Goal: Transaction & Acquisition: Purchase product/service

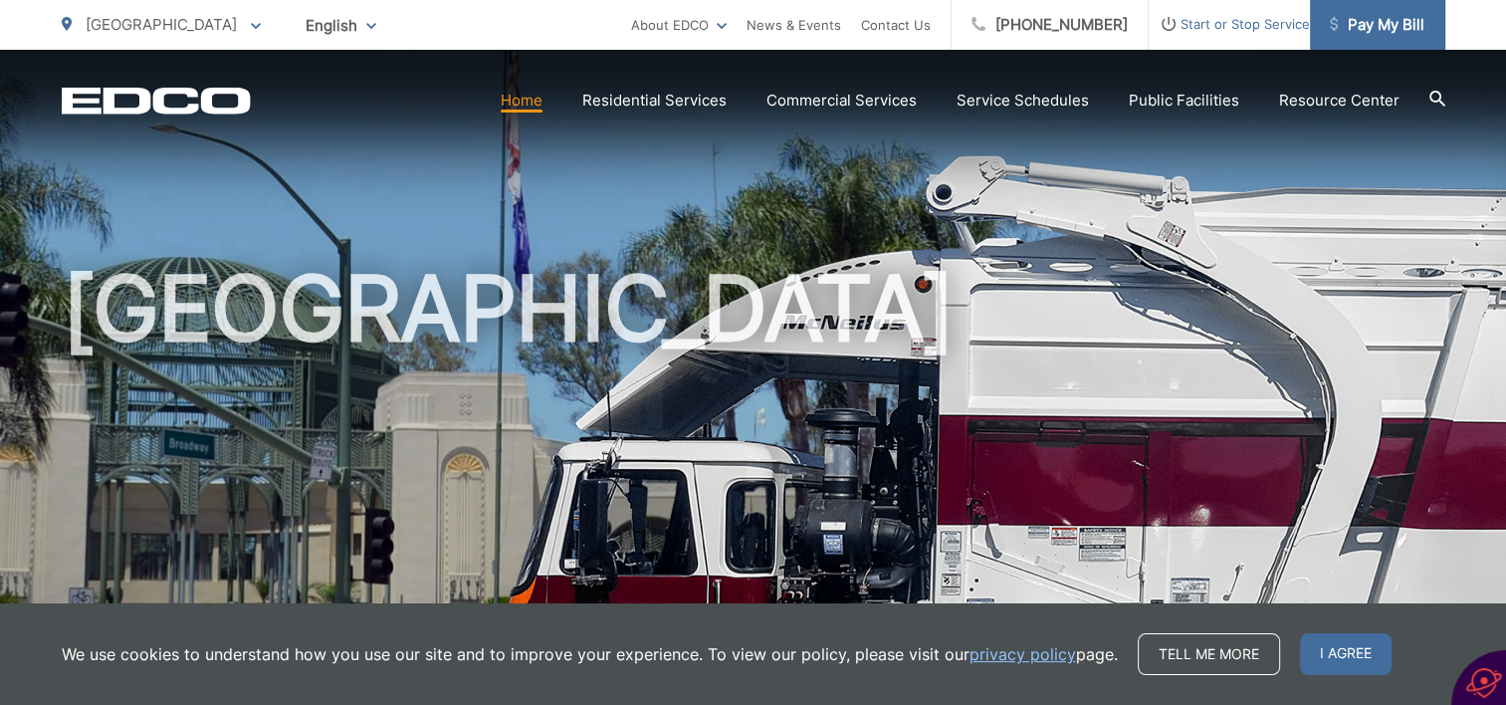
click at [1379, 18] on span "Pay My Bill" at bounding box center [1377, 25] width 95 height 24
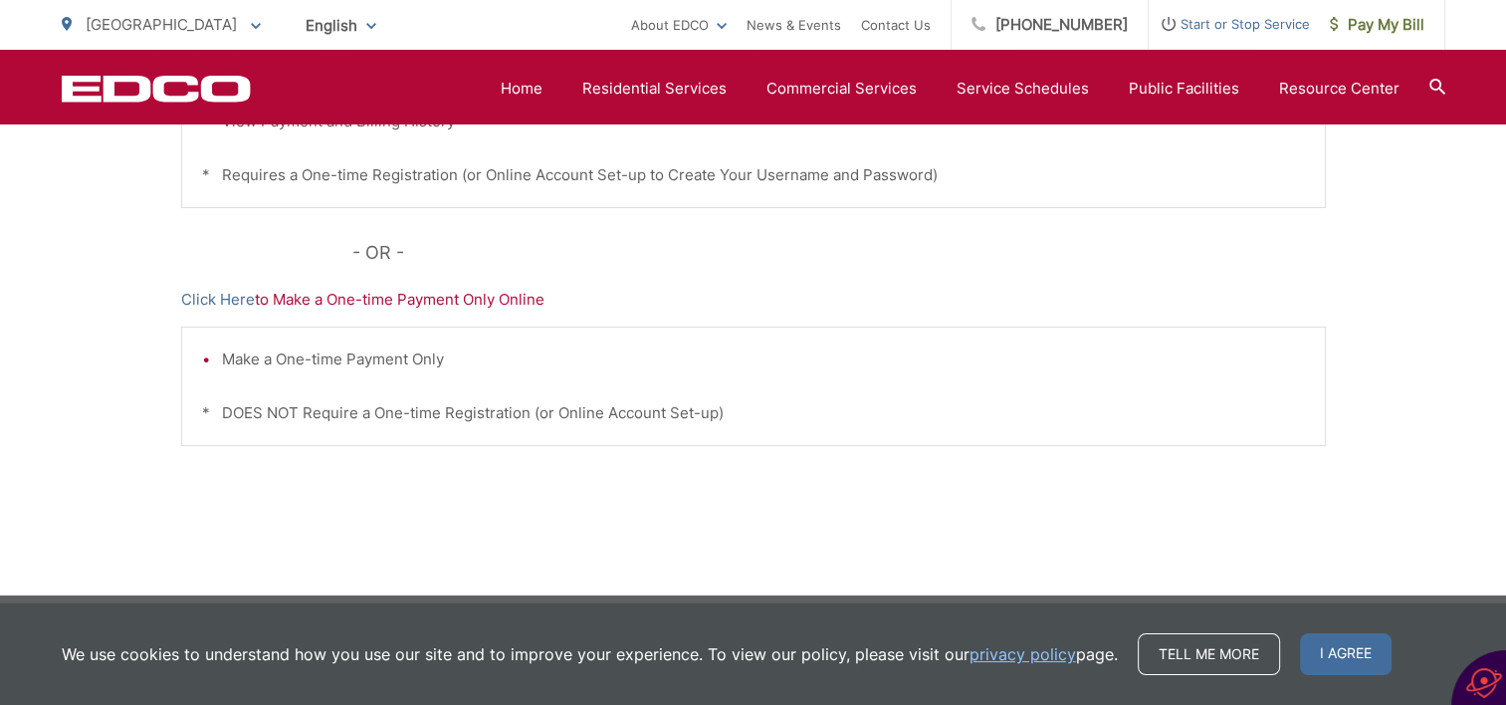
scroll to position [710, 0]
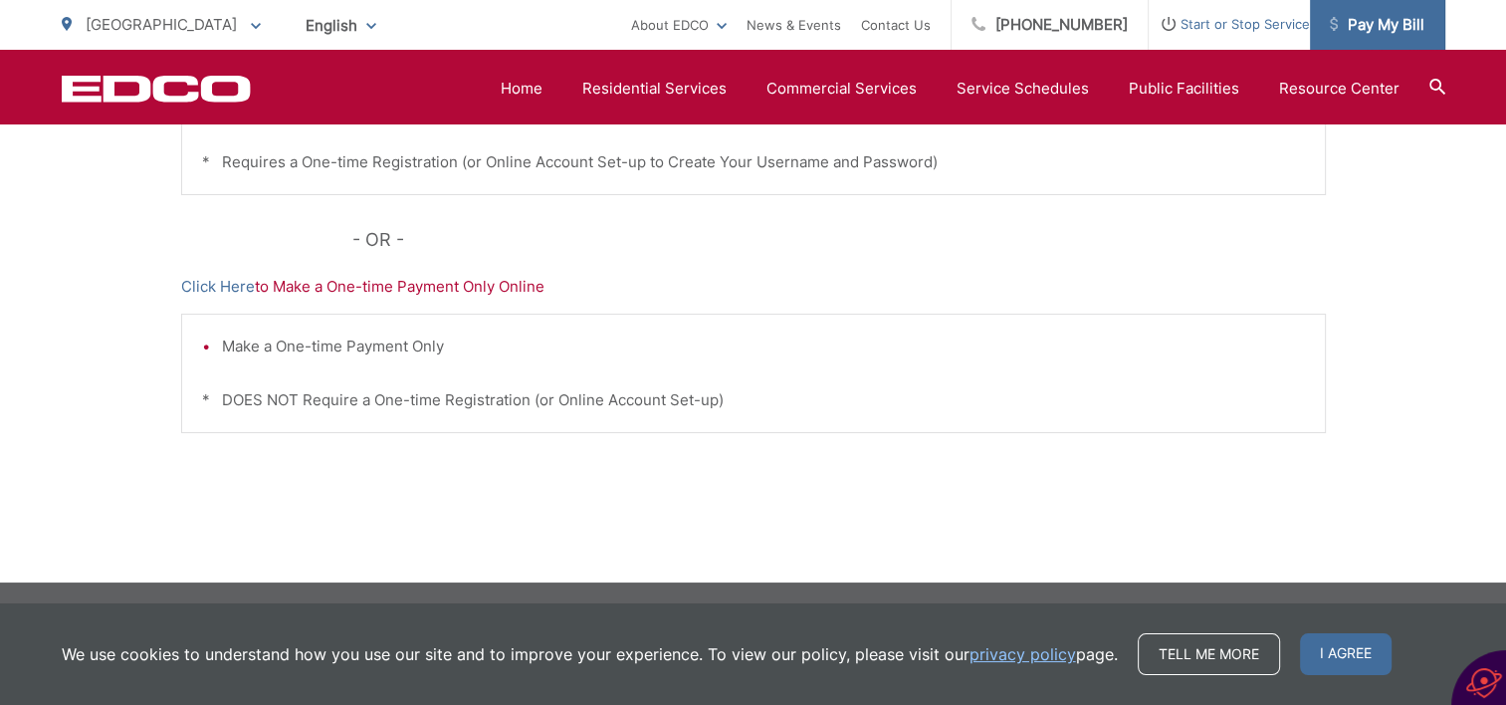
click at [1364, 20] on span "Pay My Bill" at bounding box center [1377, 25] width 95 height 24
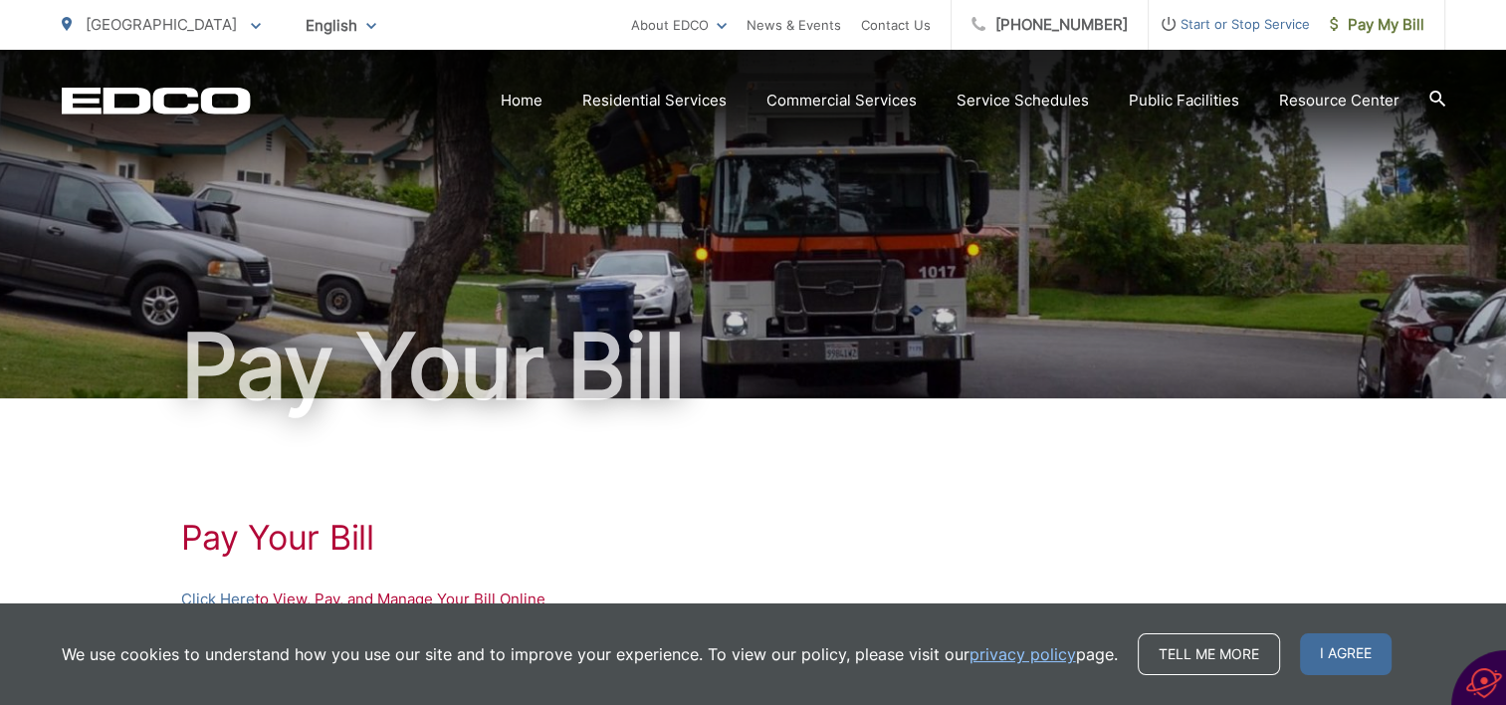
drag, startPoint x: 653, startPoint y: 592, endPoint x: 674, endPoint y: 591, distance: 20.9
click at [654, 592] on p "Click Here to View, Pay, and Manage Your Bill Online" at bounding box center [753, 599] width 1145 height 24
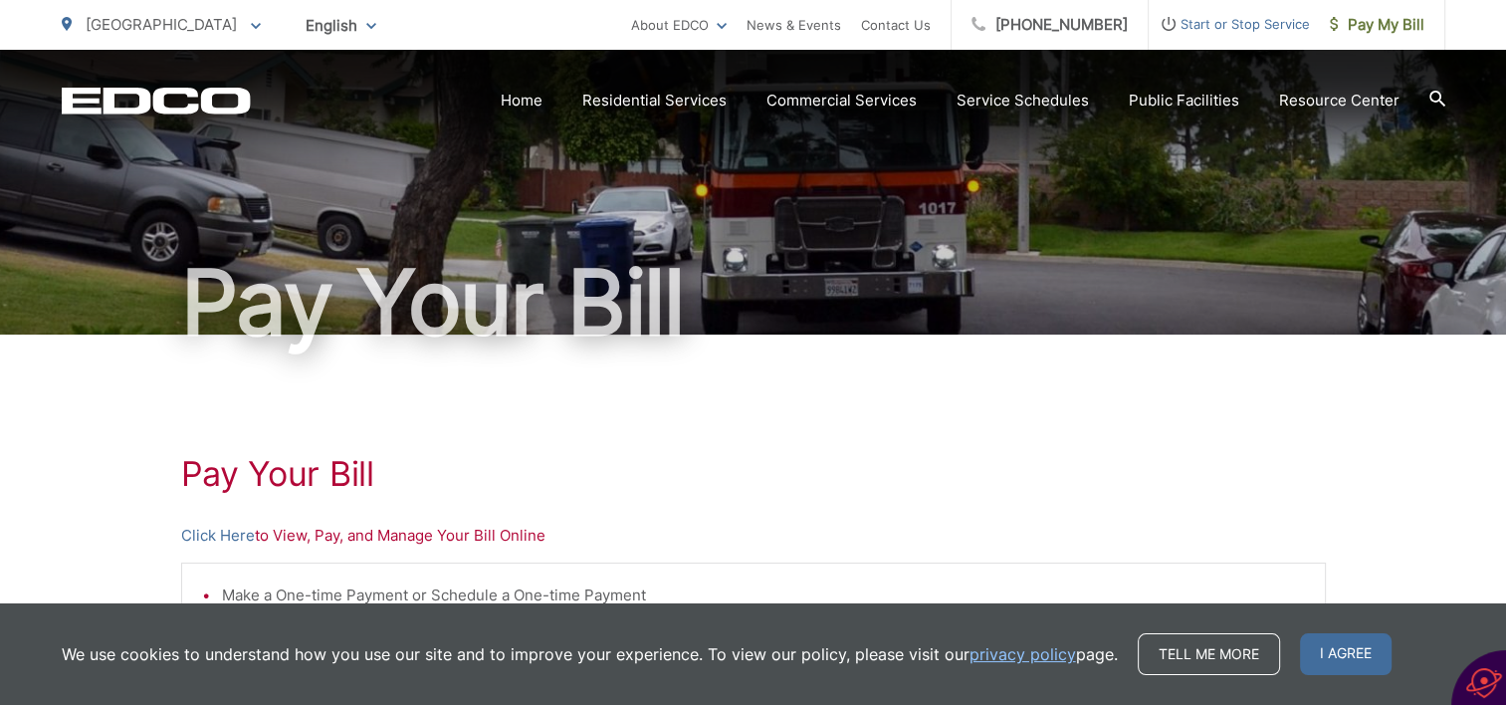
scroll to position [100, 0]
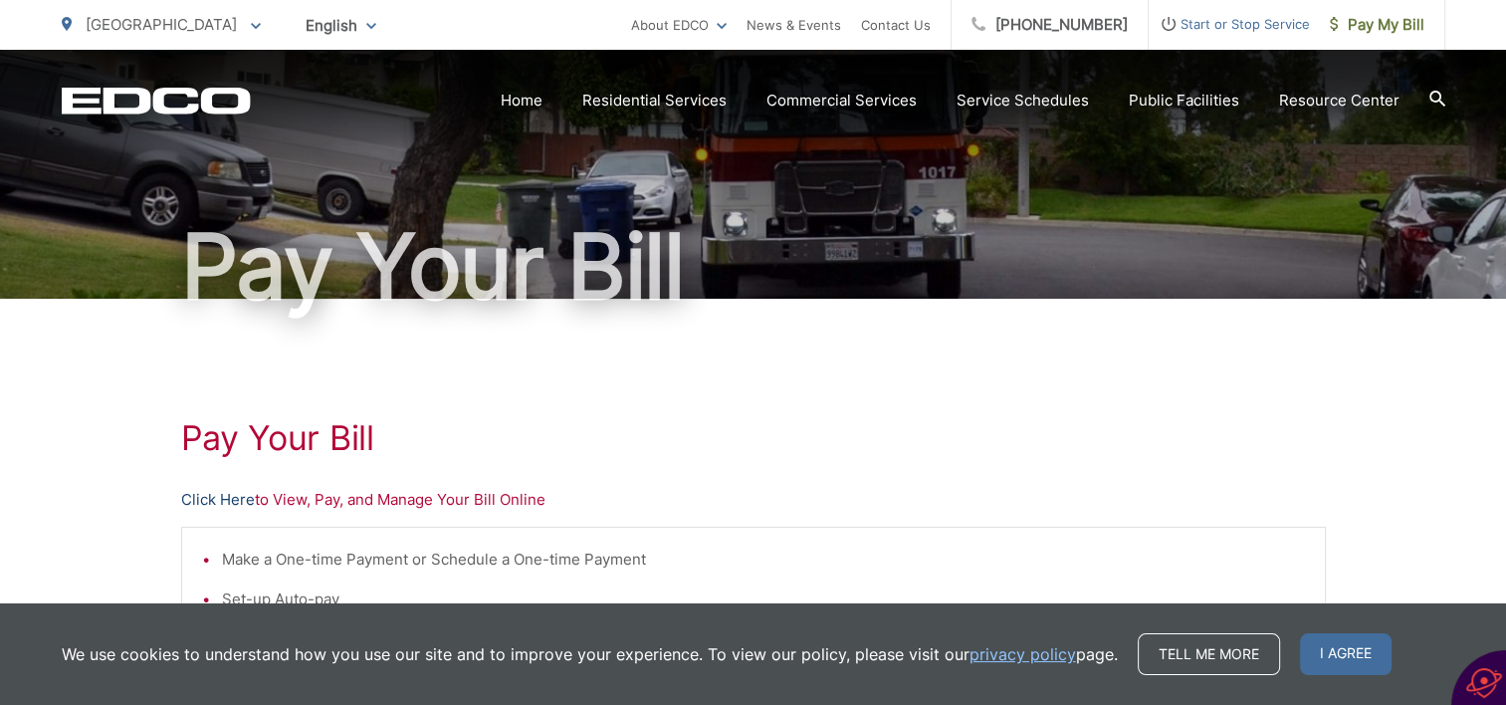
click at [207, 496] on link "Click Here" at bounding box center [218, 500] width 74 height 24
